Goal: Transaction & Acquisition: Purchase product/service

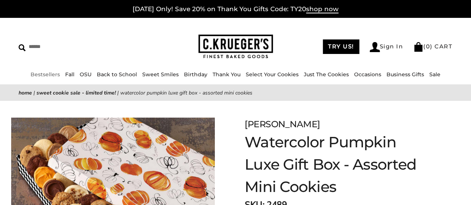
click at [48, 73] on link "Bestsellers" at bounding box center [45, 74] width 29 height 7
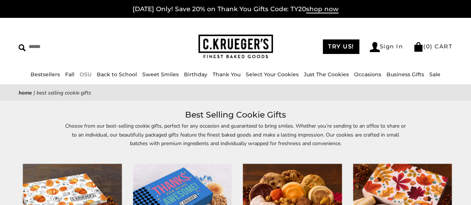
click at [89, 73] on link "OSU" at bounding box center [86, 74] width 12 height 7
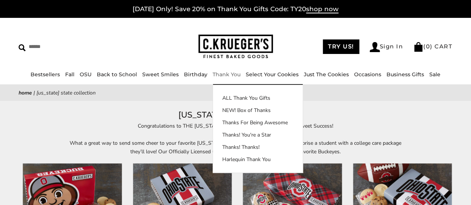
click at [223, 73] on link "Thank You" at bounding box center [227, 74] width 28 height 7
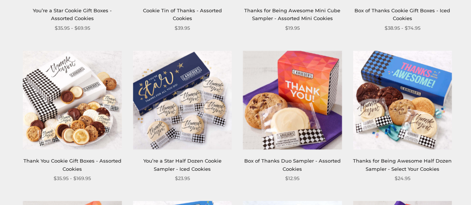
scroll to position [596, 0]
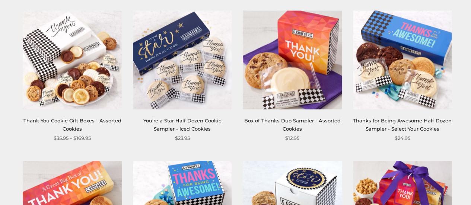
click at [398, 37] on img at bounding box center [402, 59] width 99 height 99
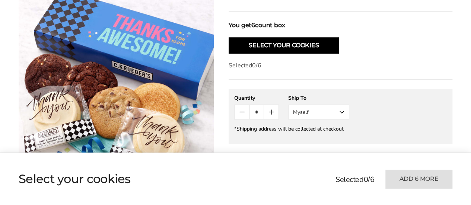
scroll to position [372, 0]
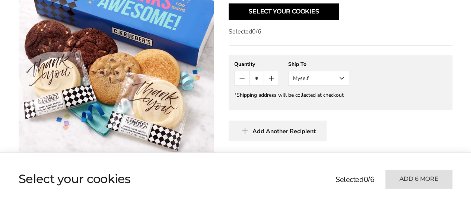
click at [306, 71] on button "Myself" at bounding box center [318, 78] width 61 height 15
click at [310, 99] on button "Other Recipient" at bounding box center [319, 105] width 60 height 13
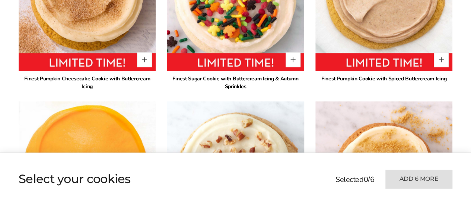
scroll to position [596, 0]
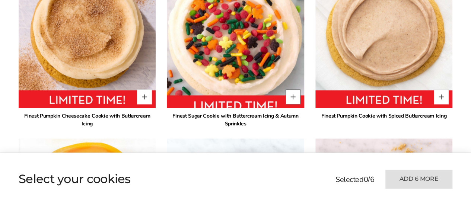
click at [295, 89] on button "Quantity button plus" at bounding box center [293, 96] width 15 height 15
type input "*"
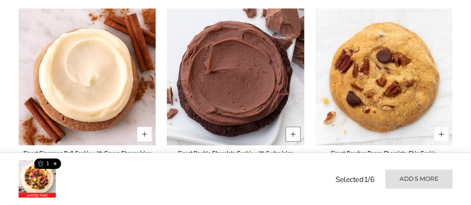
scroll to position [931, 0]
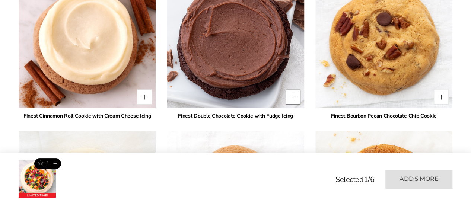
click at [292, 90] on button "Quantity button plus" at bounding box center [293, 97] width 15 height 15
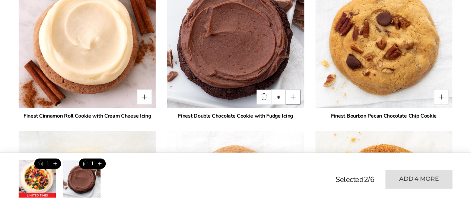
type input "*"
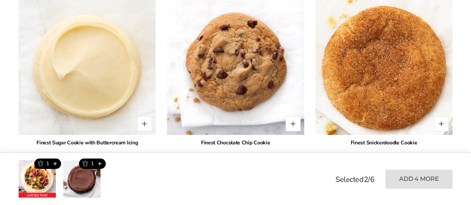
scroll to position [1080, 0]
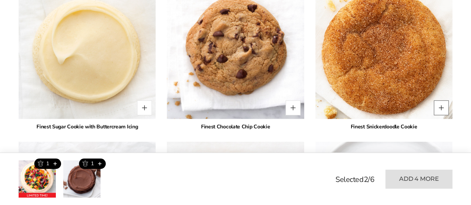
click at [440, 102] on button "Quantity button plus" at bounding box center [441, 108] width 15 height 15
type input "*"
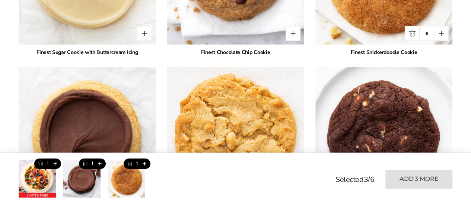
scroll to position [1229, 0]
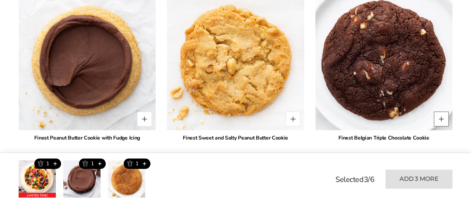
click at [440, 112] on button "Quantity button plus" at bounding box center [441, 119] width 15 height 15
type input "*"
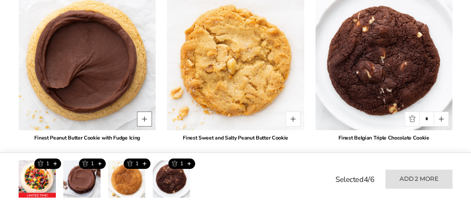
click at [145, 112] on button "Quantity button plus" at bounding box center [144, 119] width 15 height 15
type input "*"
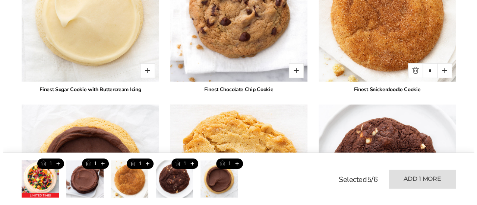
scroll to position [1042, 0]
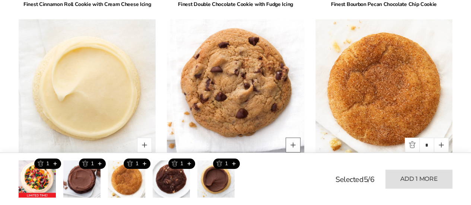
click at [292, 139] on button "Quantity button plus" at bounding box center [293, 145] width 15 height 15
type input "*"
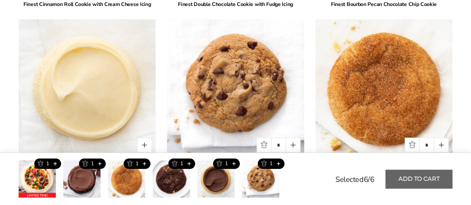
click at [417, 177] on button "Add to cart" at bounding box center [418, 179] width 67 height 19
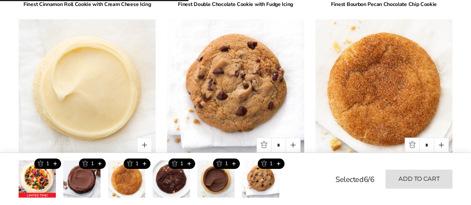
type input "*"
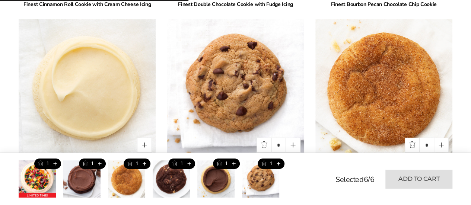
type input "*"
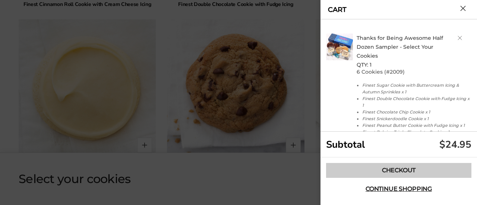
click at [403, 171] on link "Checkout" at bounding box center [398, 170] width 145 height 15
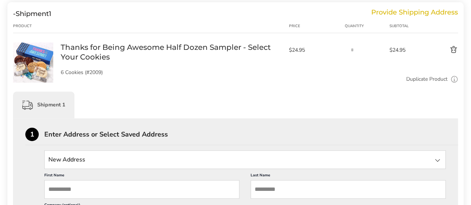
scroll to position [112, 0]
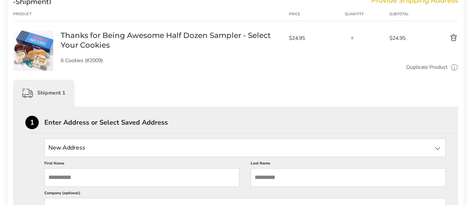
click at [86, 147] on input "State" at bounding box center [244, 147] width 401 height 19
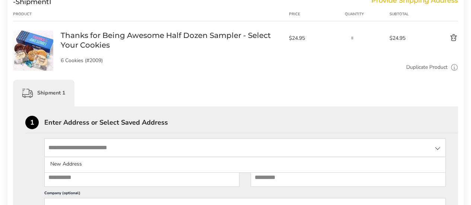
type input "*"
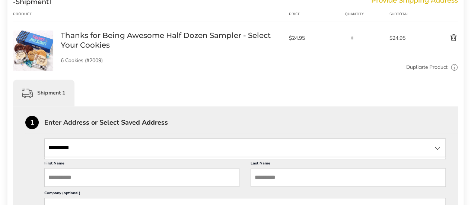
type input "*********"
type input "**********"
drag, startPoint x: 112, startPoint y: 145, endPoint x: 27, endPoint y: 143, distance: 85.6
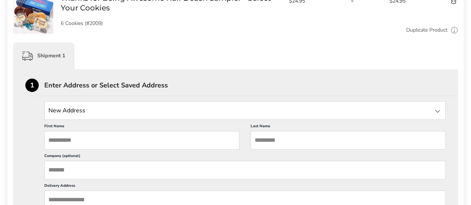
scroll to position [186, 0]
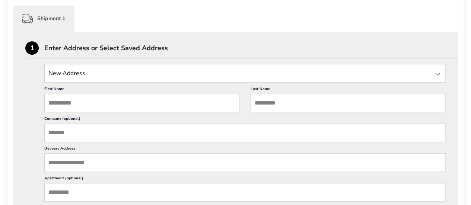
click at [64, 99] on input "First Name" at bounding box center [141, 103] width 195 height 19
type input "****"
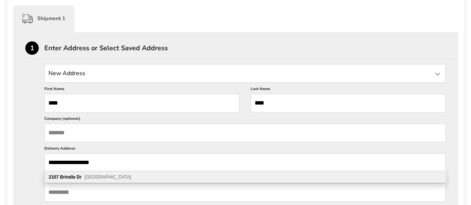
click at [92, 179] on span "[GEOGRAPHIC_DATA]" at bounding box center [108, 177] width 47 height 5
type input "**********"
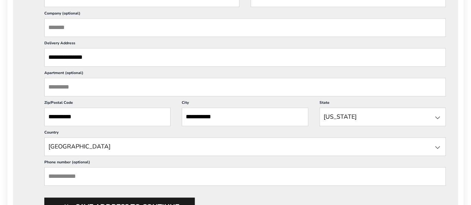
scroll to position [335, 0]
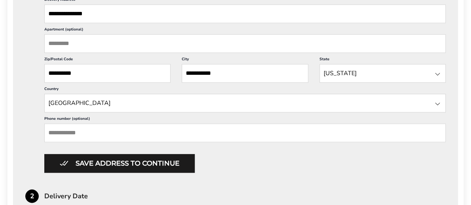
click at [67, 132] on input "Phone number (optional)" at bounding box center [244, 133] width 401 height 19
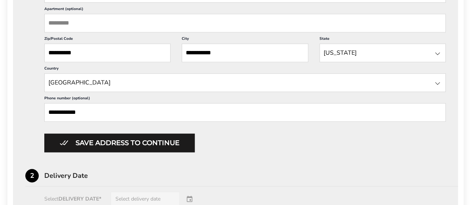
scroll to position [372, 0]
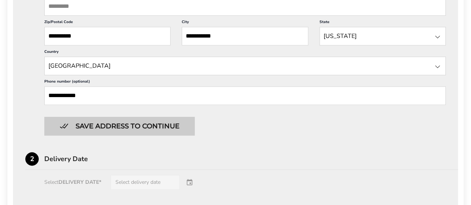
type input "**********"
click at [103, 125] on button "Save address to continue" at bounding box center [119, 126] width 150 height 19
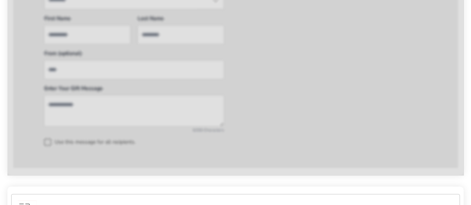
type input "****"
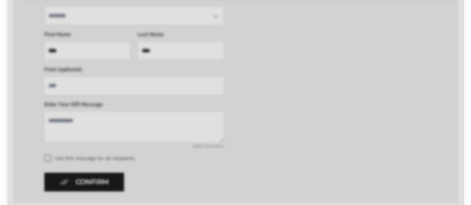
scroll to position [388, 0]
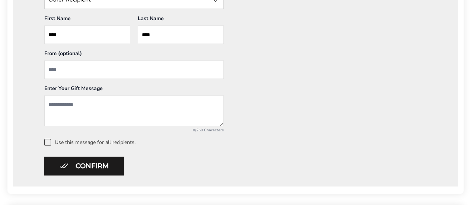
click at [60, 102] on textarea "Add a message" at bounding box center [133, 110] width 179 height 31
click at [65, 102] on textarea "Add a message" at bounding box center [133, 110] width 179 height 31
click at [65, 102] on textarea "**********" at bounding box center [133, 110] width 179 height 31
click at [117, 106] on textarea "**********" at bounding box center [133, 110] width 179 height 31
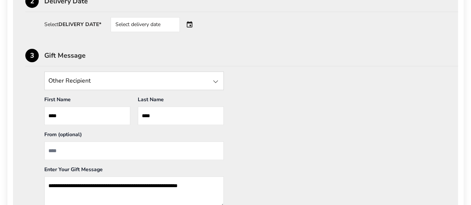
scroll to position [351, 0]
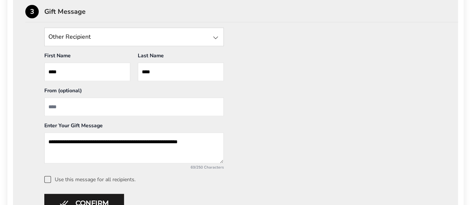
type textarea "**********"
click at [60, 108] on input "From" at bounding box center [133, 107] width 179 height 19
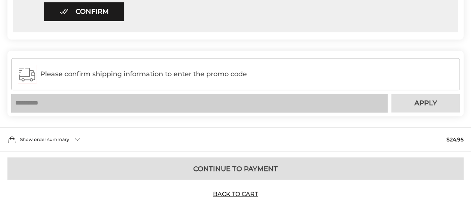
scroll to position [526, 0]
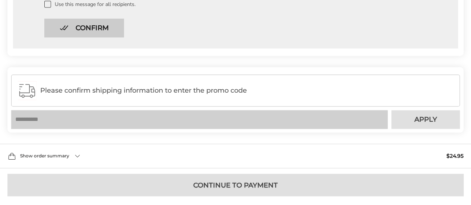
type input "**********"
click at [91, 25] on button "Confirm" at bounding box center [84, 28] width 80 height 19
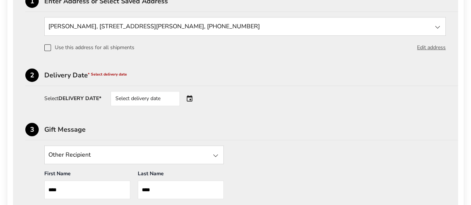
scroll to position [229, 0]
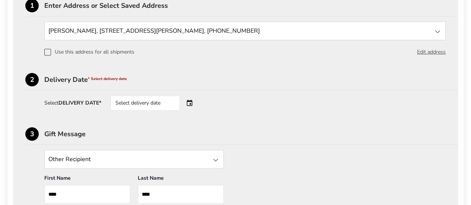
click at [141, 107] on div "Select delivery date" at bounding box center [145, 103] width 69 height 15
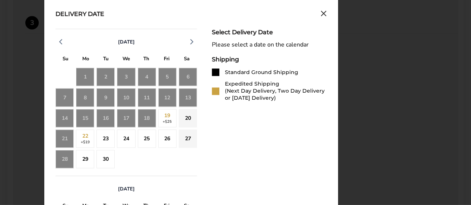
scroll to position [340, 0]
click at [189, 118] on div "20" at bounding box center [188, 118] width 18 height 18
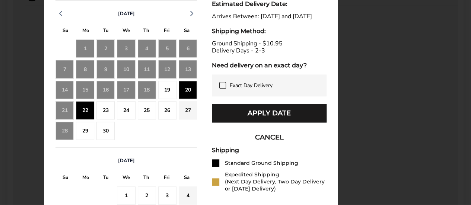
scroll to position [377, 0]
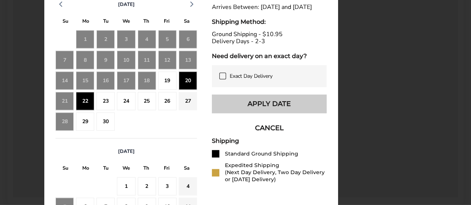
click at [254, 111] on button "Apply Date" at bounding box center [269, 104] width 115 height 19
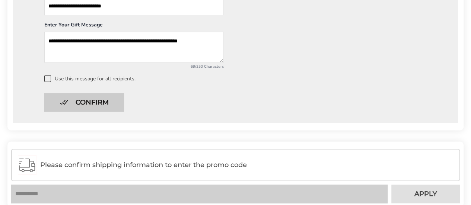
click at [86, 102] on button "Confirm" at bounding box center [84, 102] width 80 height 19
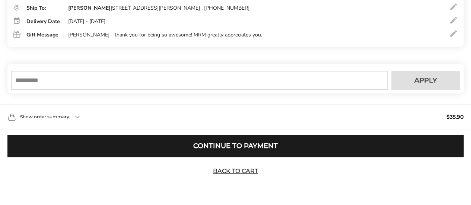
scroll to position [194, 0]
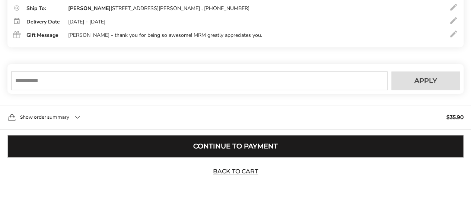
click at [229, 144] on button "Continue to Payment" at bounding box center [235, 146] width 456 height 22
